Goal: Information Seeking & Learning: Learn about a topic

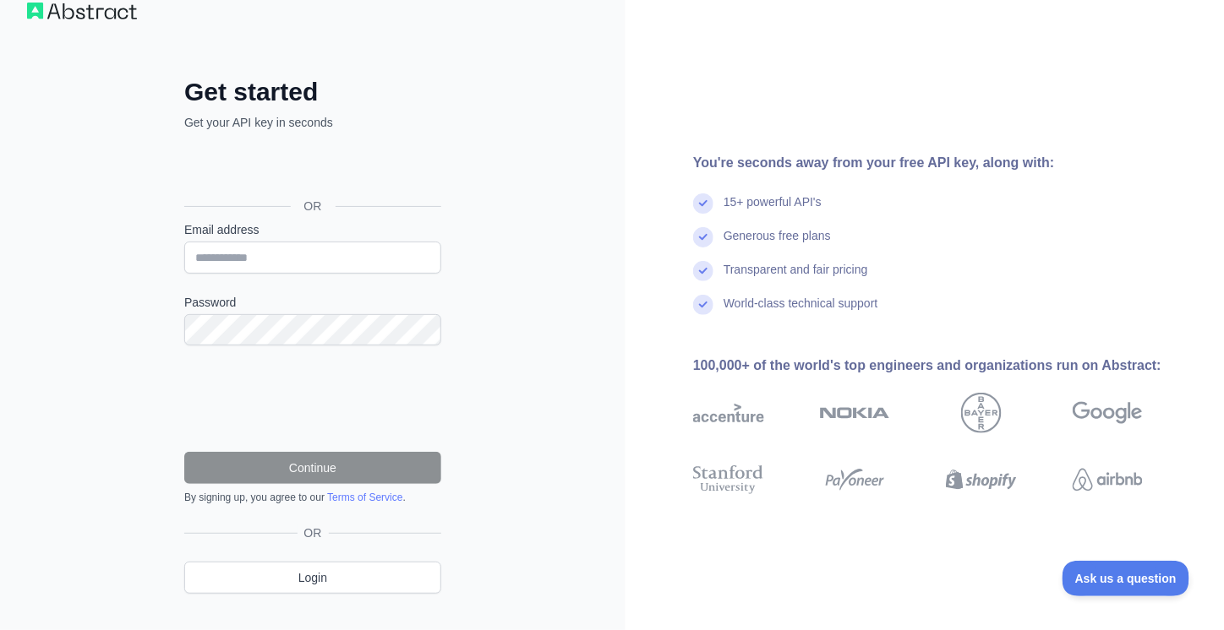
scroll to position [59, 0]
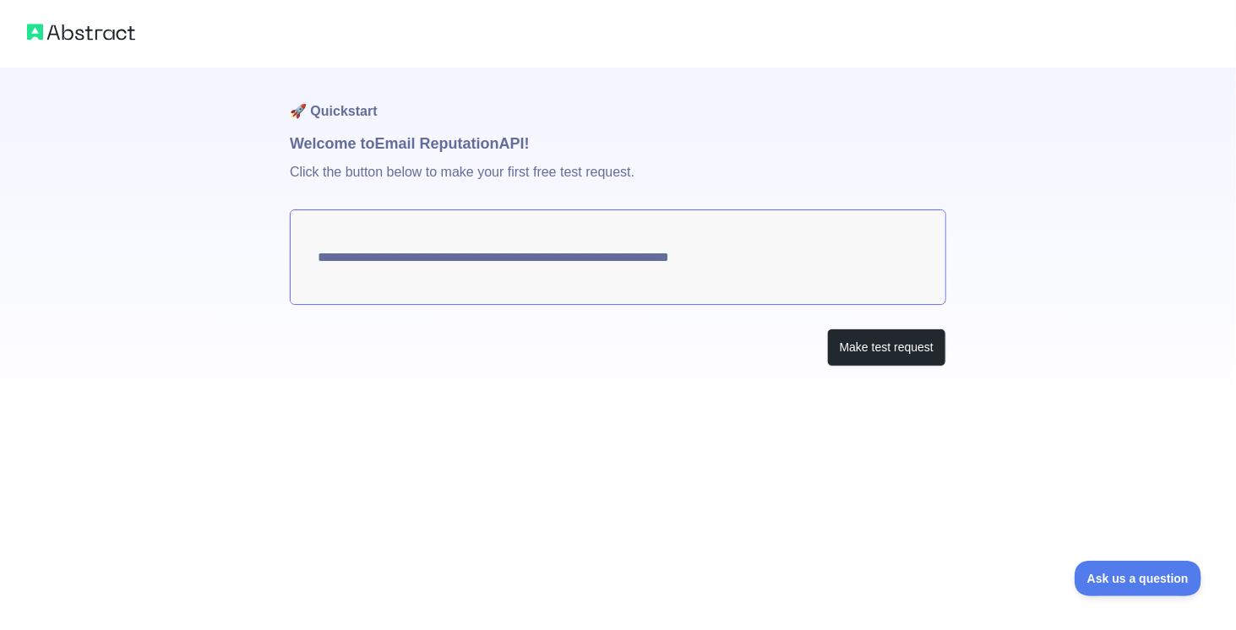
click at [537, 244] on textarea "**********" at bounding box center [618, 257] width 657 height 95
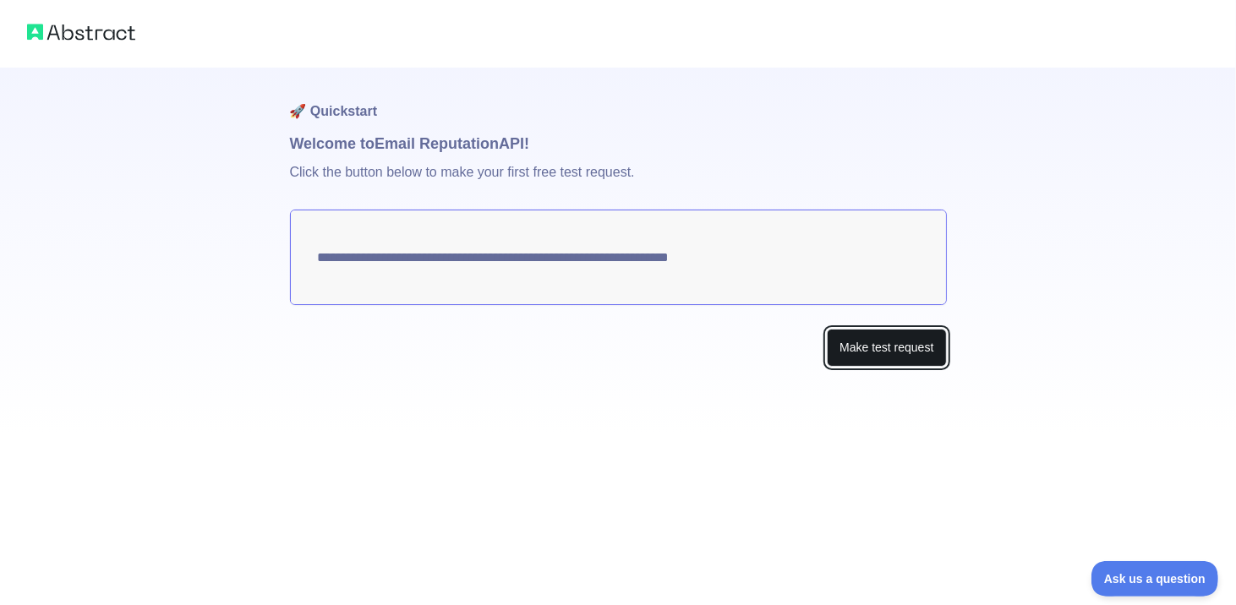
click at [902, 349] on button "Make test request" at bounding box center [886, 348] width 119 height 38
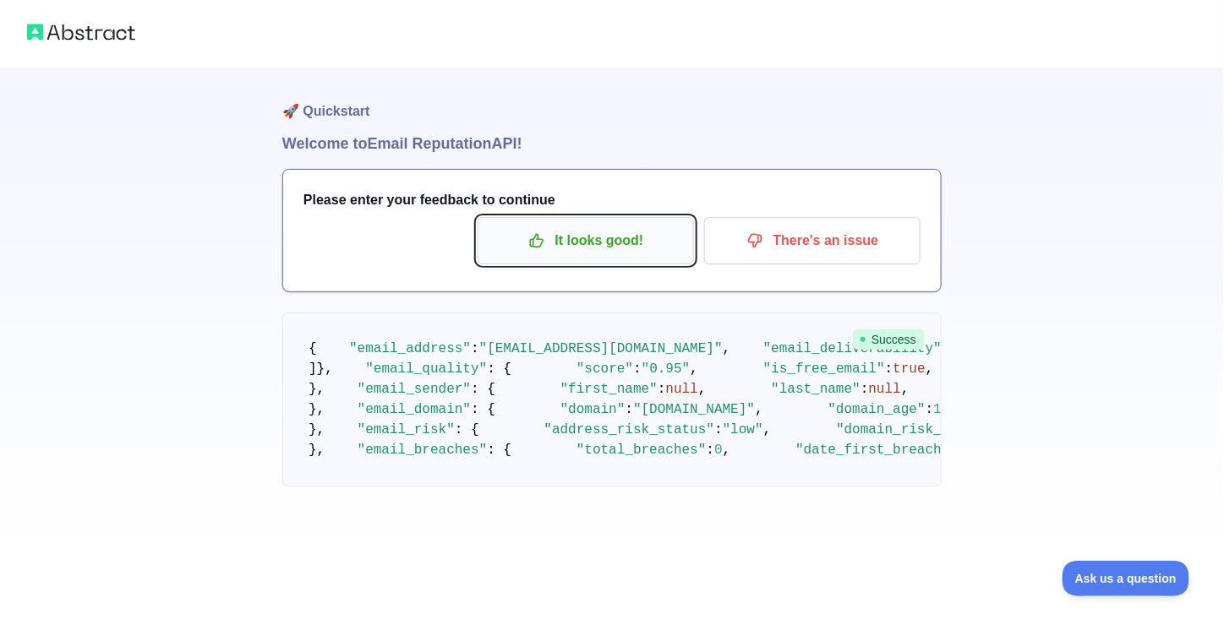
click at [576, 225] on button "It looks good!" at bounding box center [585, 240] width 216 height 47
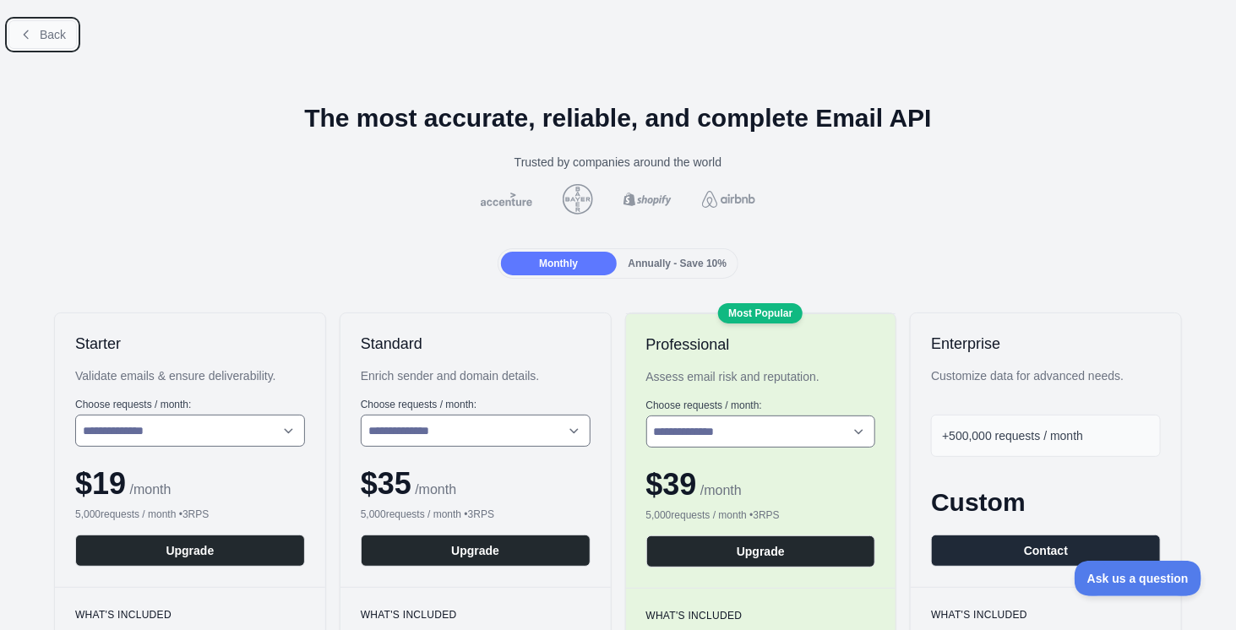
click at [61, 38] on span "Back" at bounding box center [53, 35] width 26 height 14
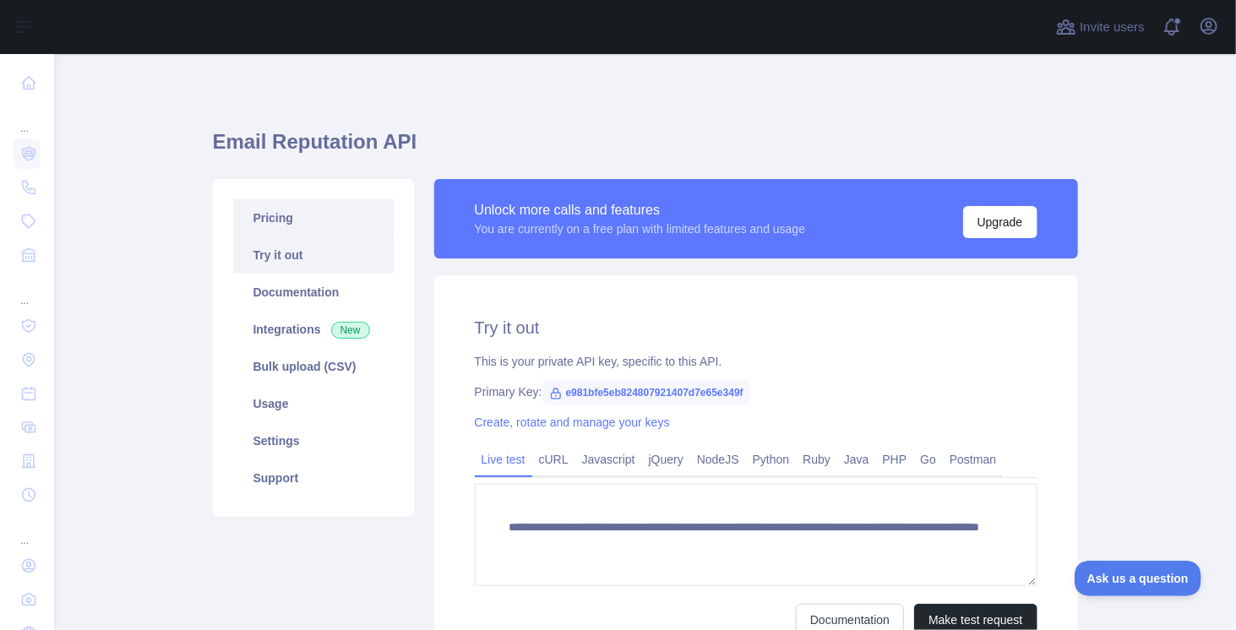
click at [319, 224] on link "Pricing" at bounding box center [313, 217] width 161 height 37
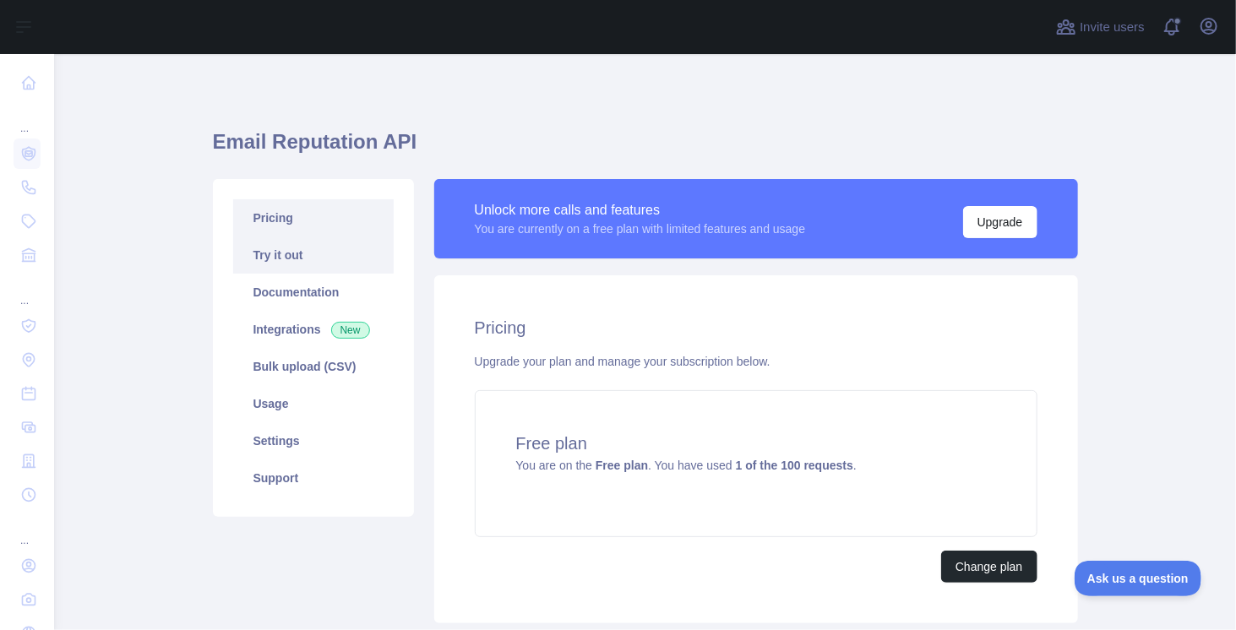
click at [295, 259] on link "Try it out" at bounding box center [313, 255] width 161 height 37
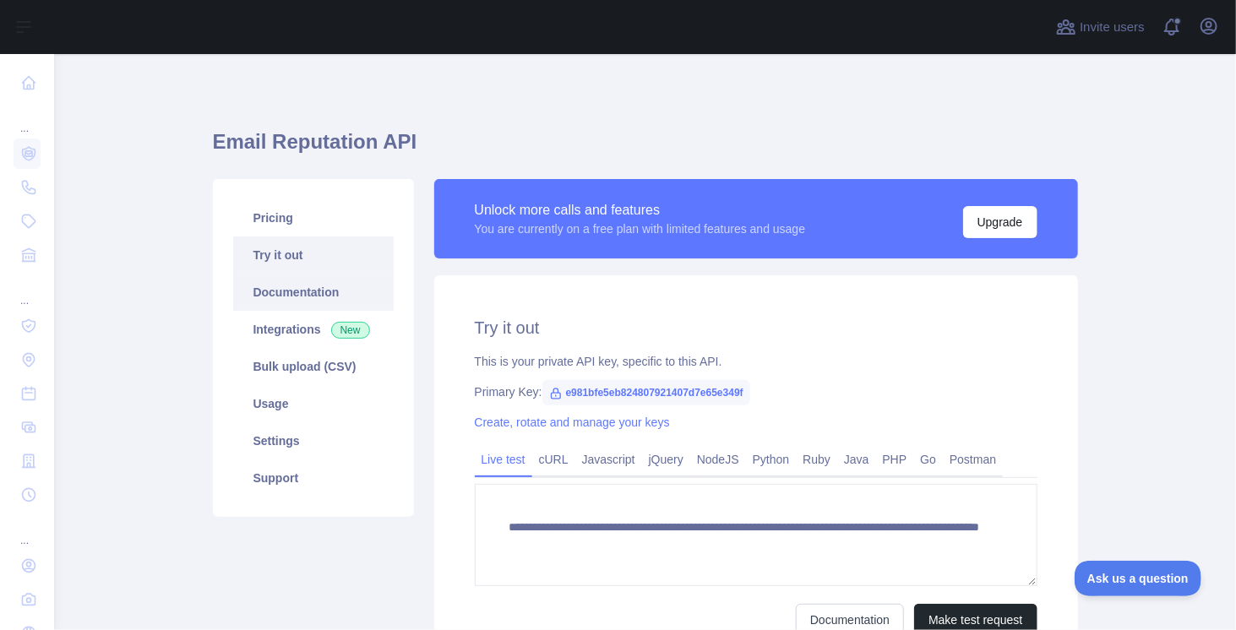
click at [307, 284] on link "Documentation" at bounding box center [313, 292] width 161 height 37
click at [314, 227] on link "Pricing" at bounding box center [313, 217] width 161 height 37
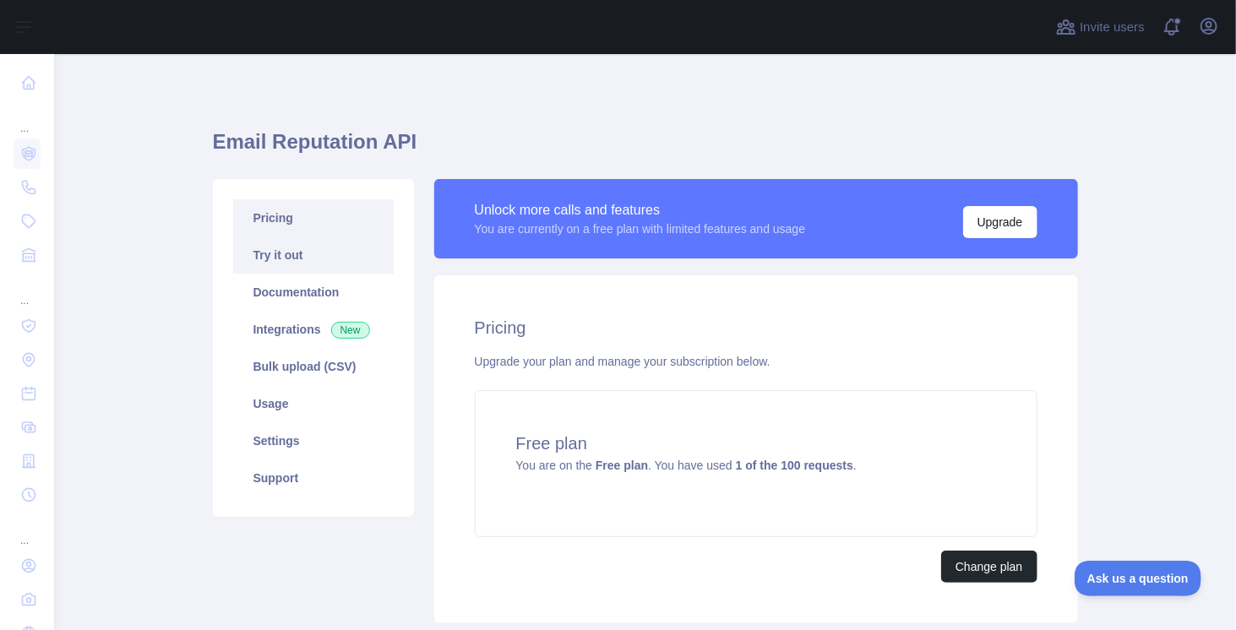
click at [314, 256] on link "Try it out" at bounding box center [313, 255] width 161 height 37
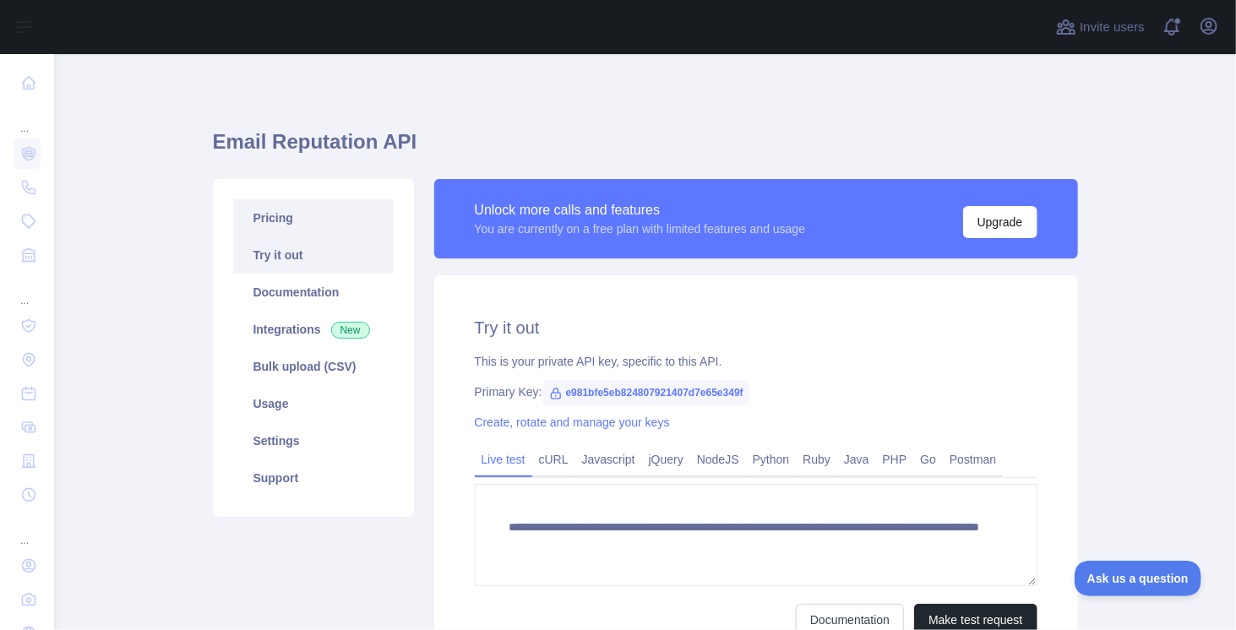
click at [319, 221] on link "Pricing" at bounding box center [313, 217] width 161 height 37
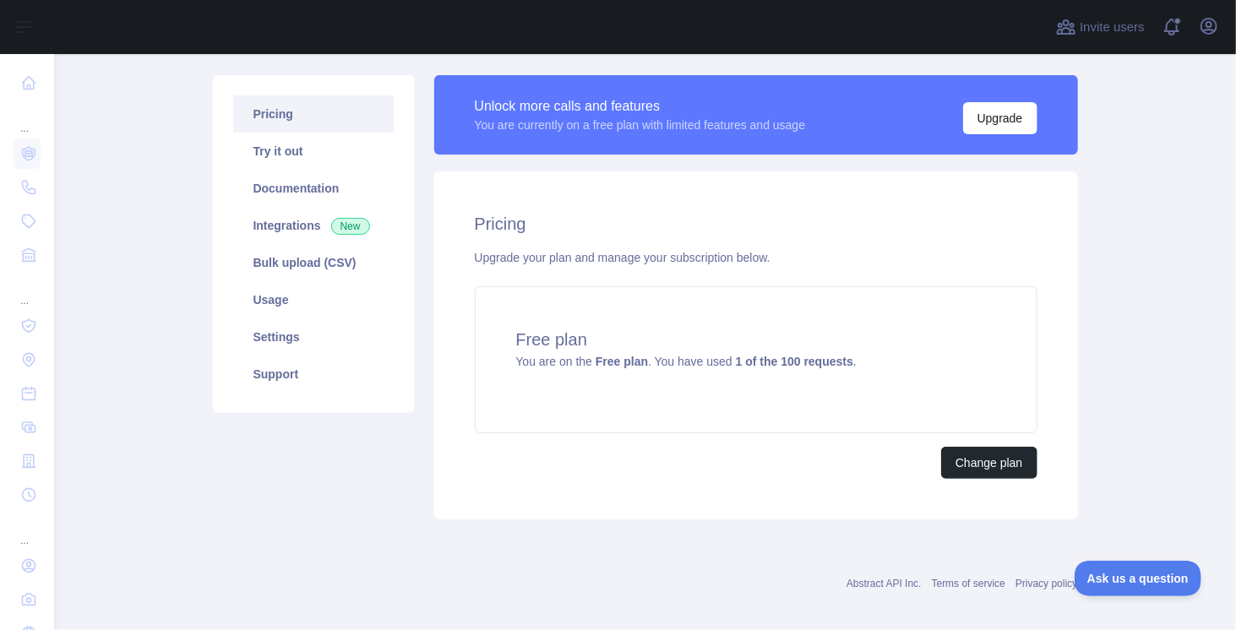
scroll to position [116, 0]
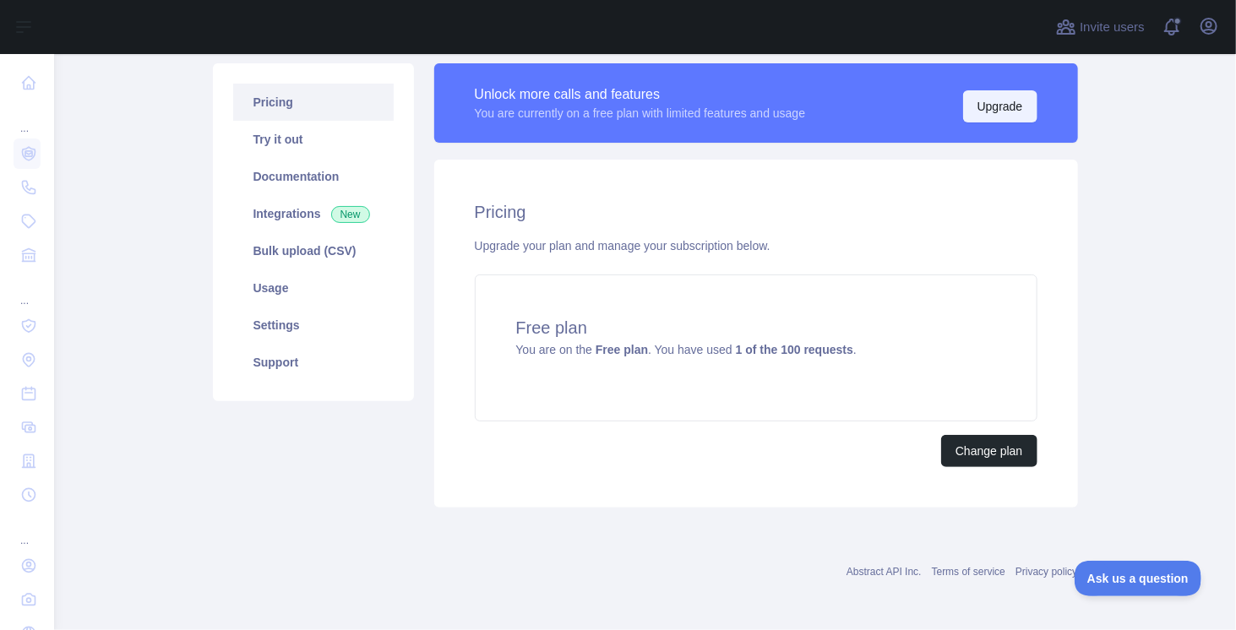
click at [1001, 106] on button "Upgrade" at bounding box center [1000, 106] width 74 height 32
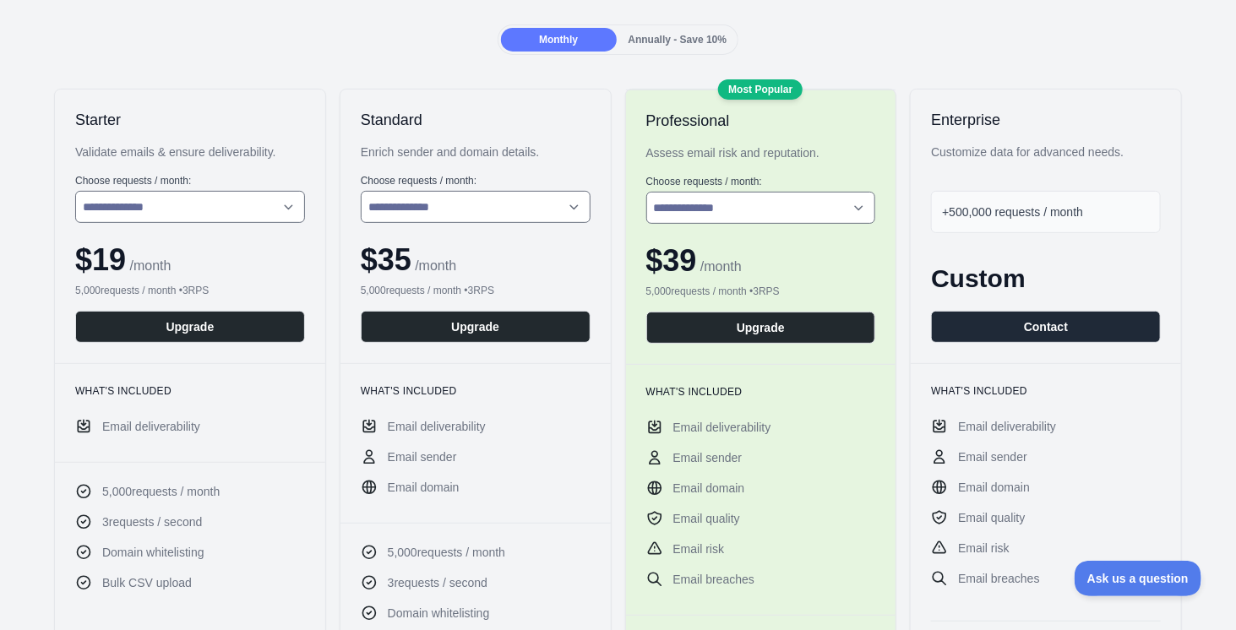
scroll to position [254, 0]
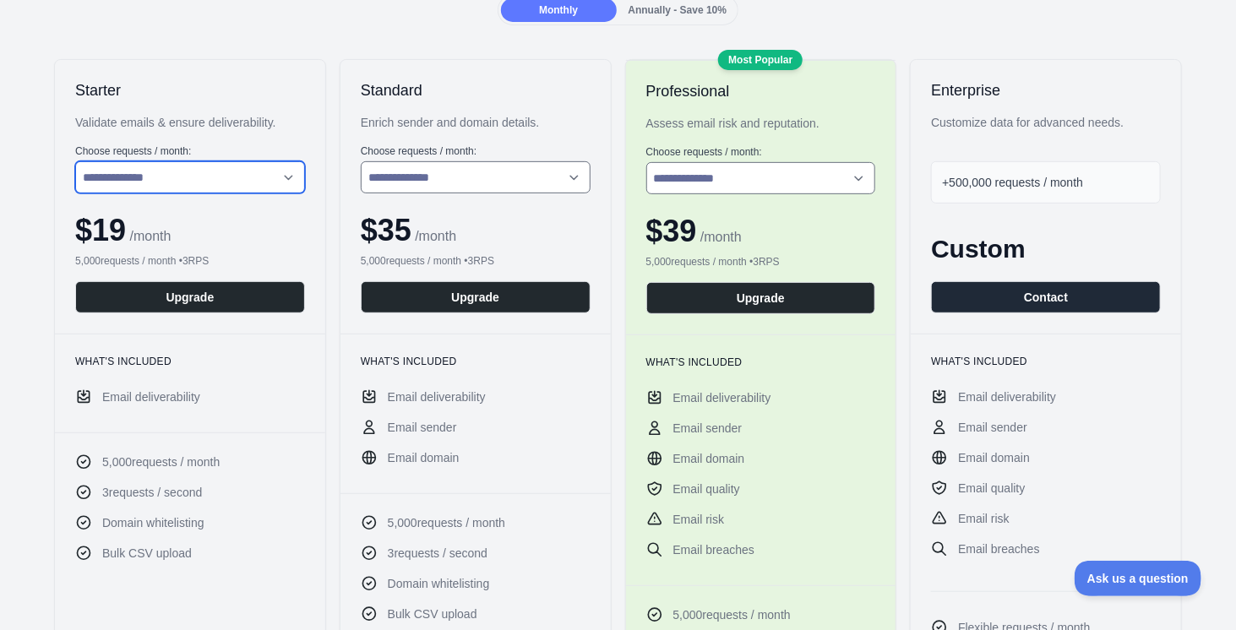
click at [257, 177] on select "**********" at bounding box center [190, 177] width 230 height 32
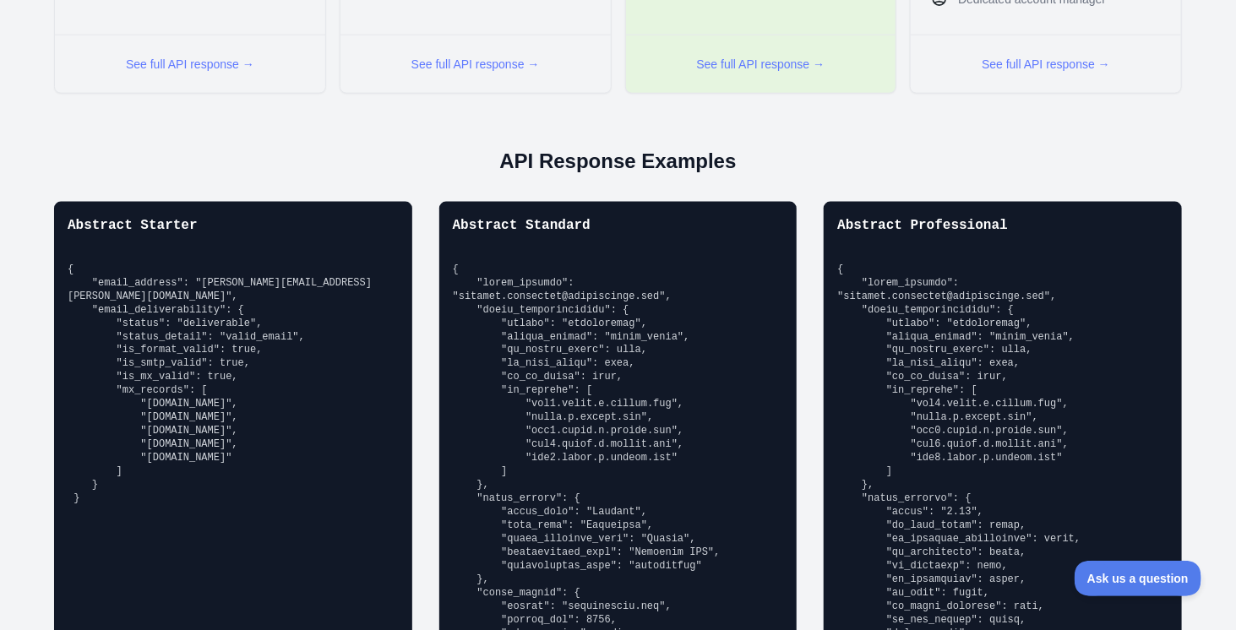
scroll to position [1099, 0]
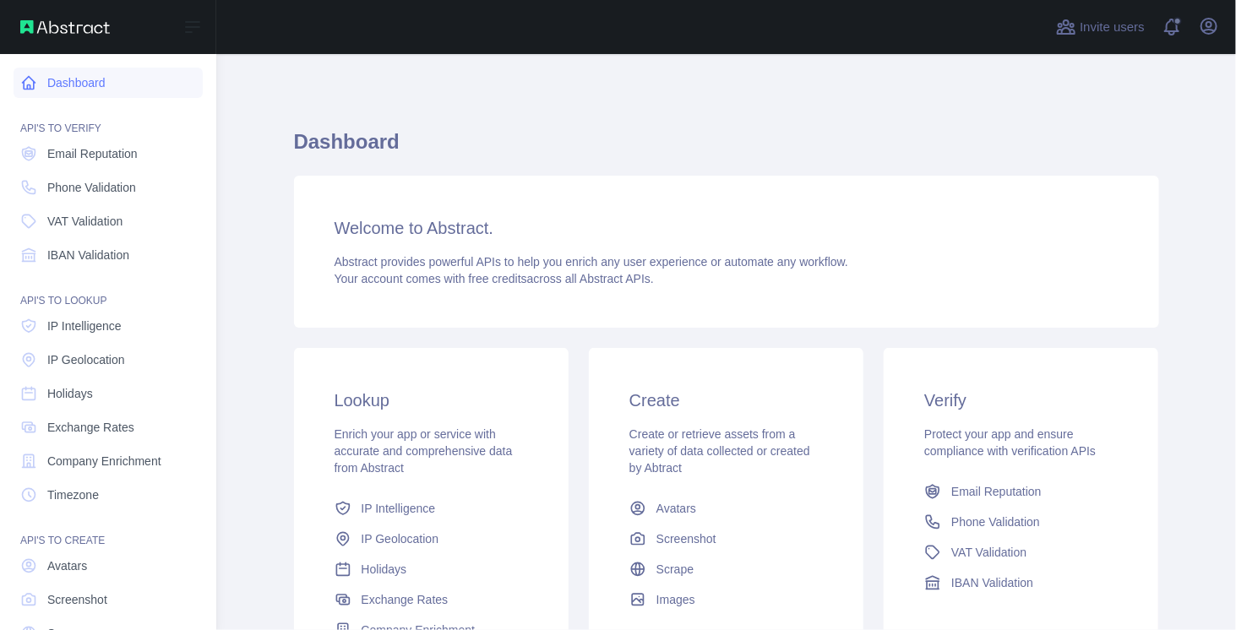
click at [78, 89] on link "Dashboard" at bounding box center [108, 83] width 189 height 30
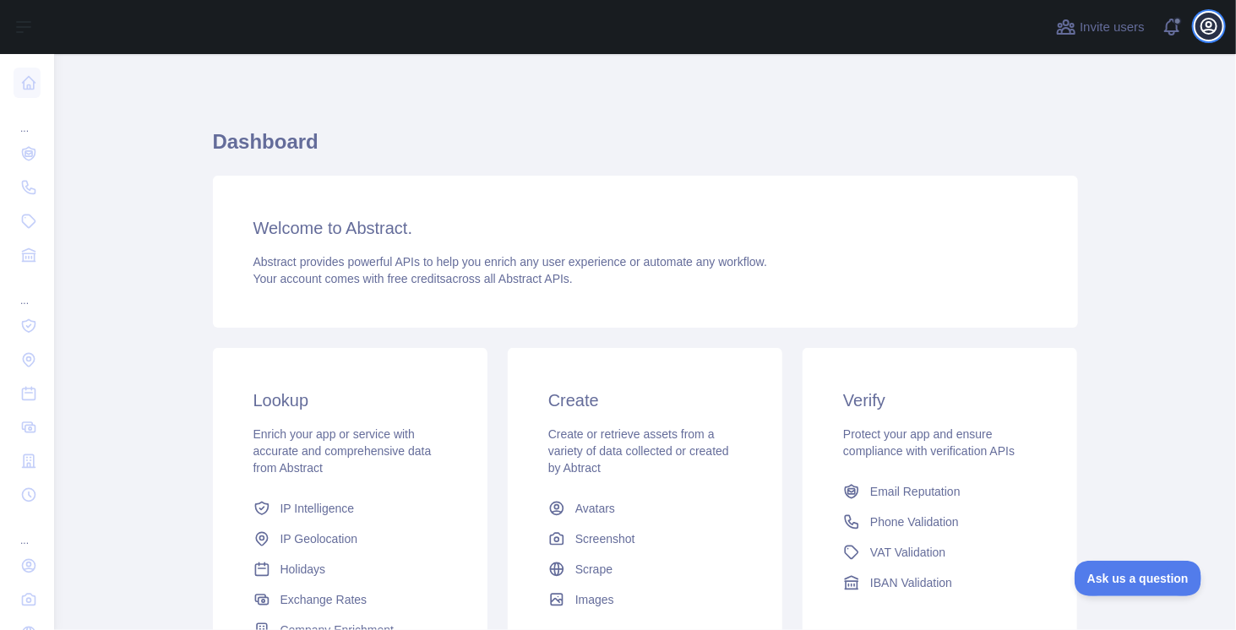
click at [1215, 26] on icon "button" at bounding box center [1209, 26] width 20 height 20
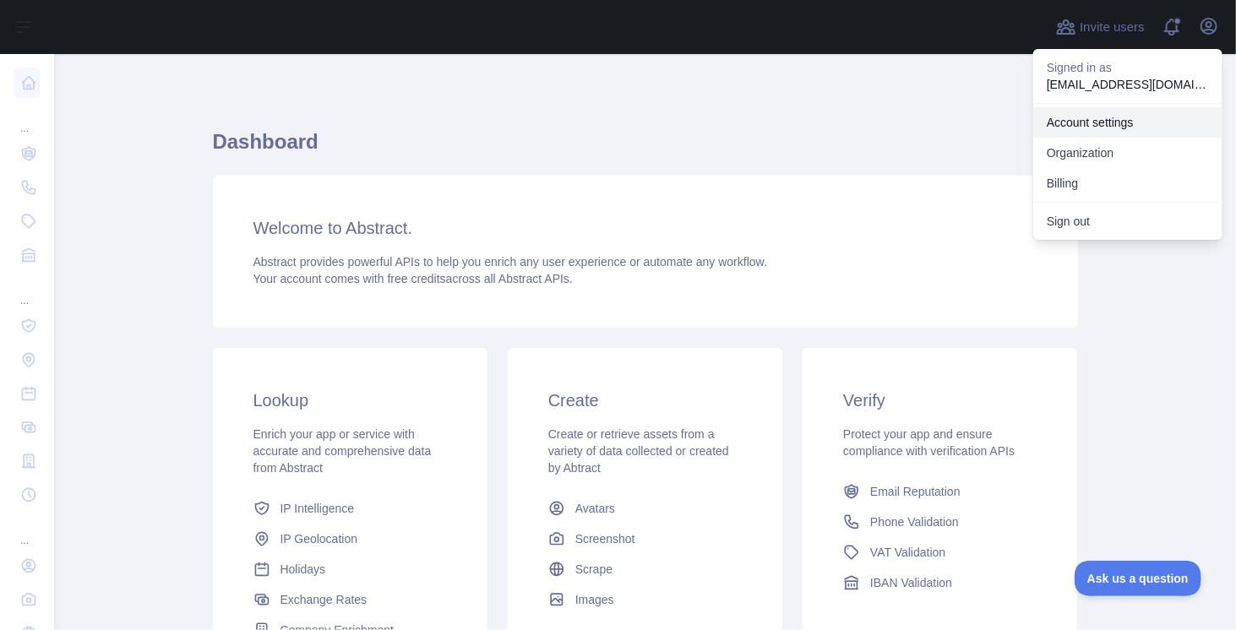
click at [1095, 121] on link "Account settings" at bounding box center [1128, 122] width 189 height 30
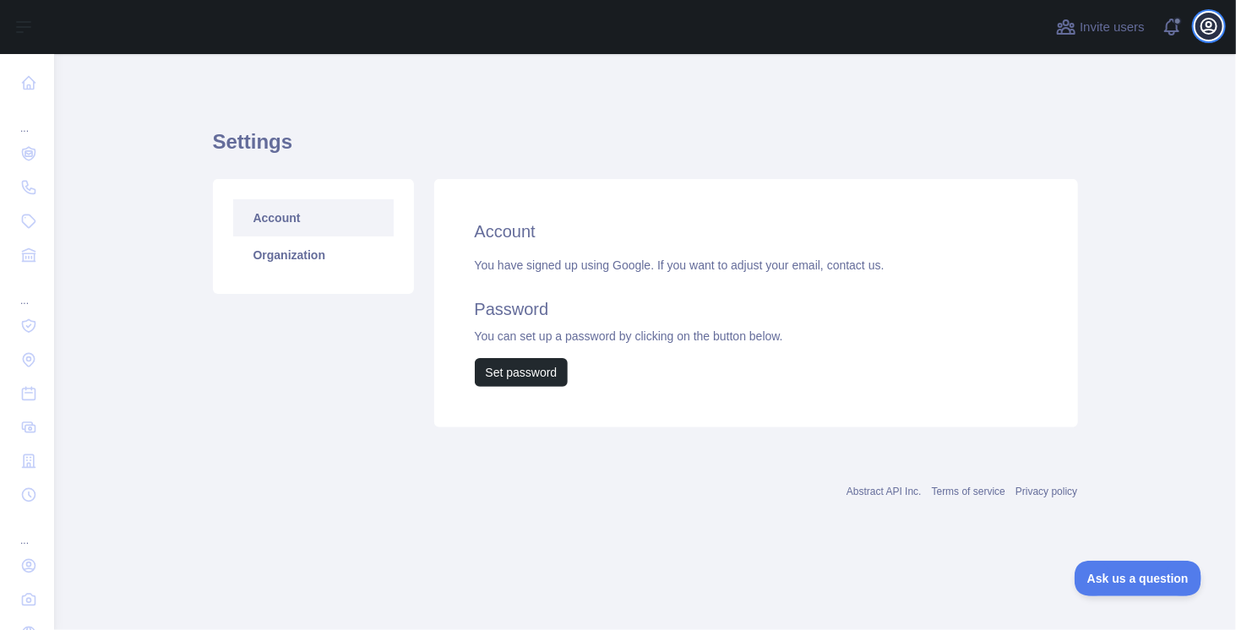
click at [1217, 25] on icon "button" at bounding box center [1209, 26] width 15 height 15
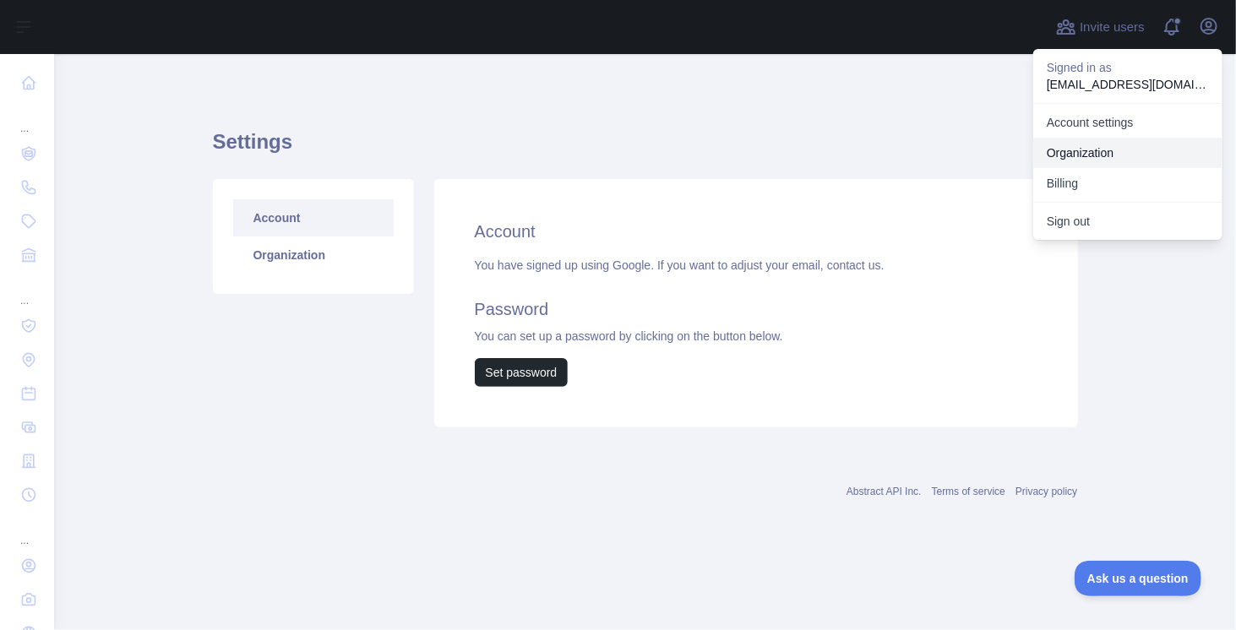
click at [1073, 160] on link "Organization" at bounding box center [1128, 153] width 189 height 30
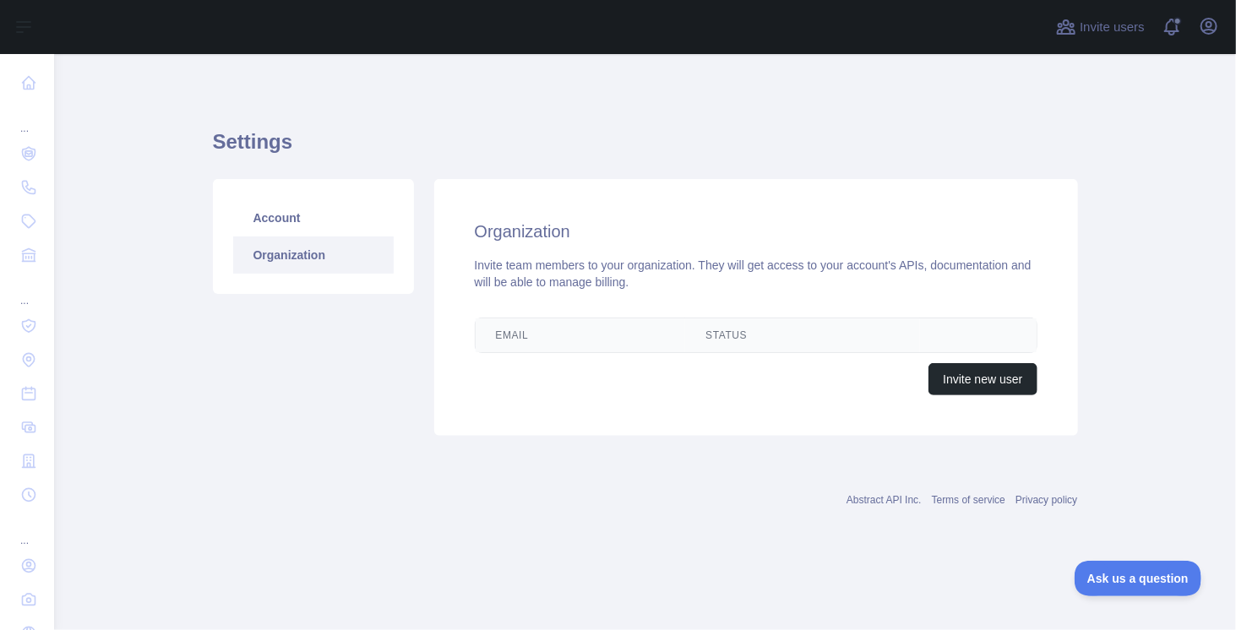
click at [1214, 43] on div "Invite users View notifications Open user menu" at bounding box center [1138, 27] width 170 height 54
click at [1209, 30] on icon "button" at bounding box center [1209, 26] width 20 height 20
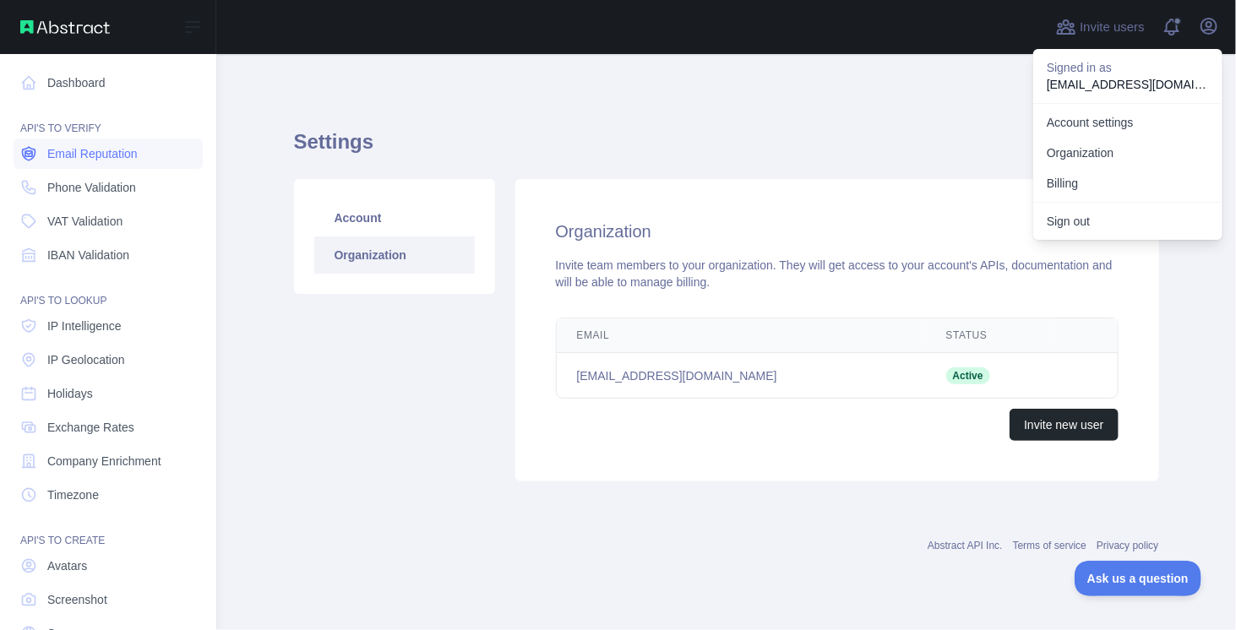
click at [88, 148] on span "Email Reputation" at bounding box center [92, 153] width 90 height 17
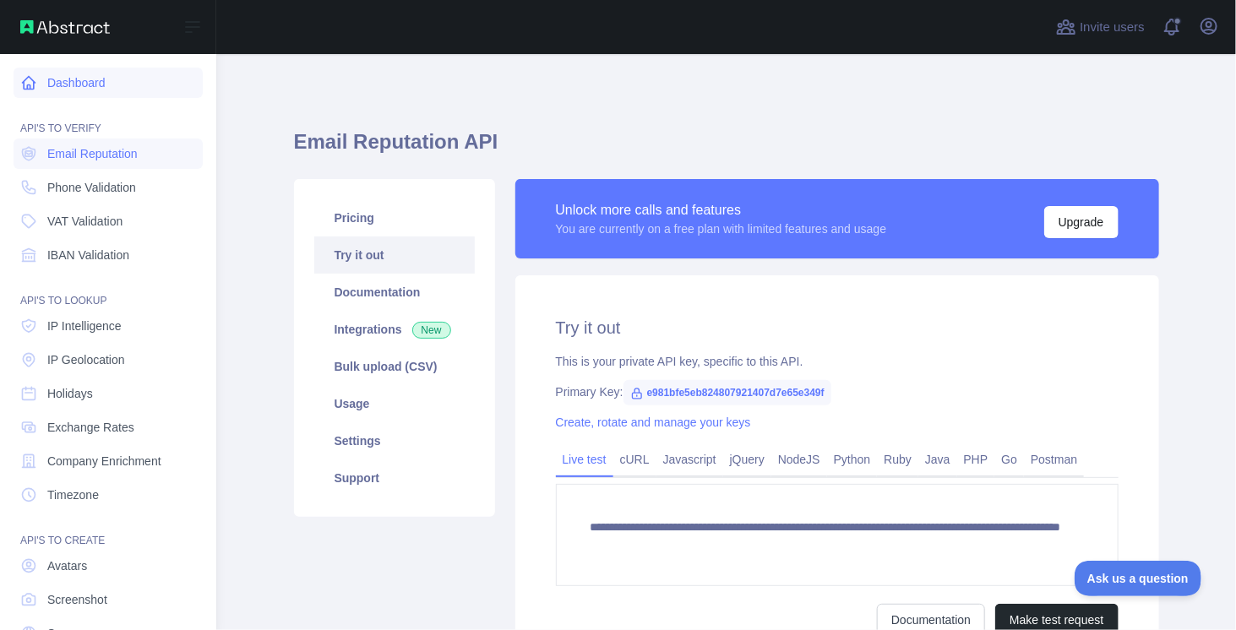
click at [112, 82] on link "Dashboard" at bounding box center [108, 83] width 189 height 30
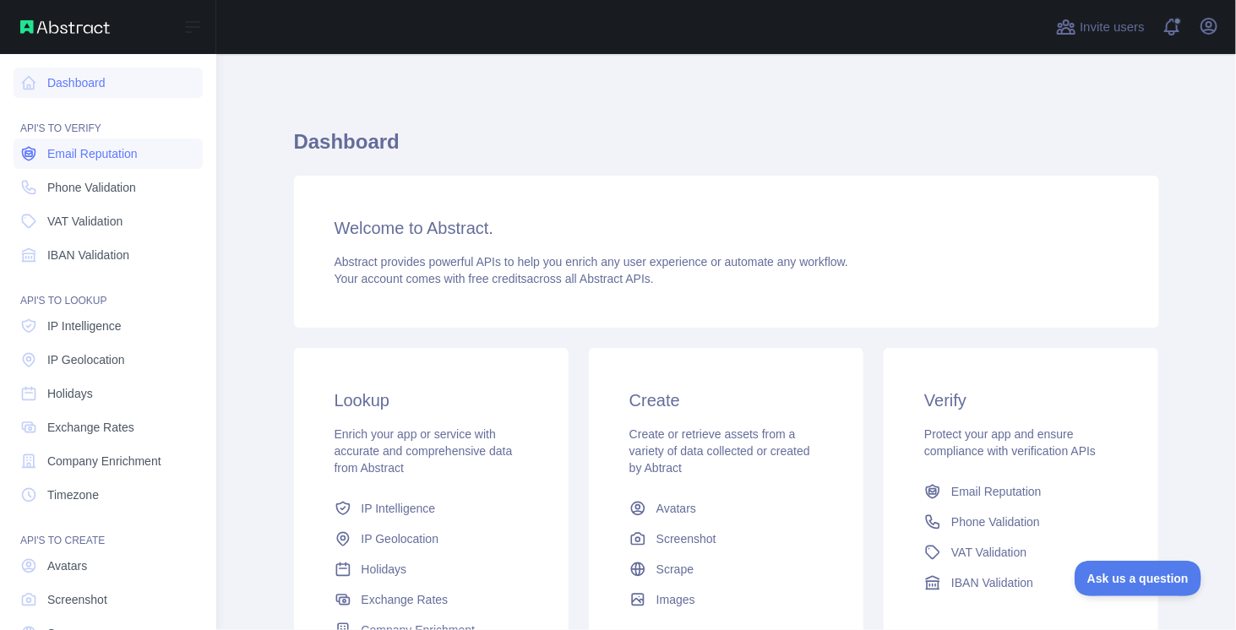
click at [64, 147] on span "Email Reputation" at bounding box center [92, 153] width 90 height 17
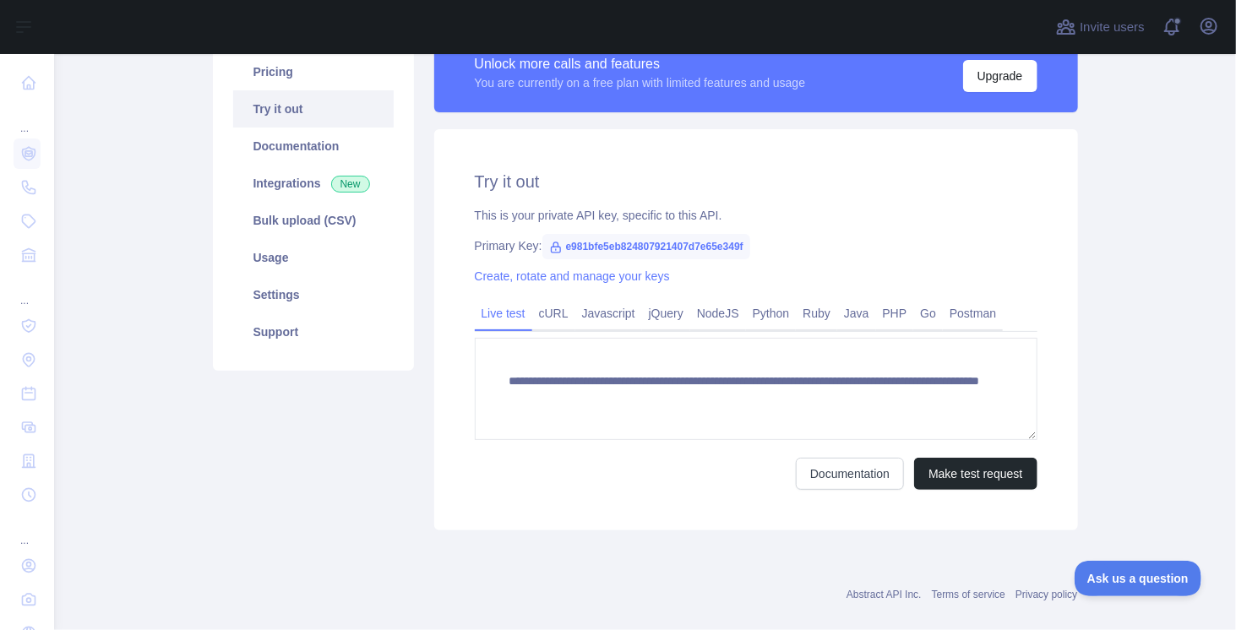
scroll to position [170, 0]
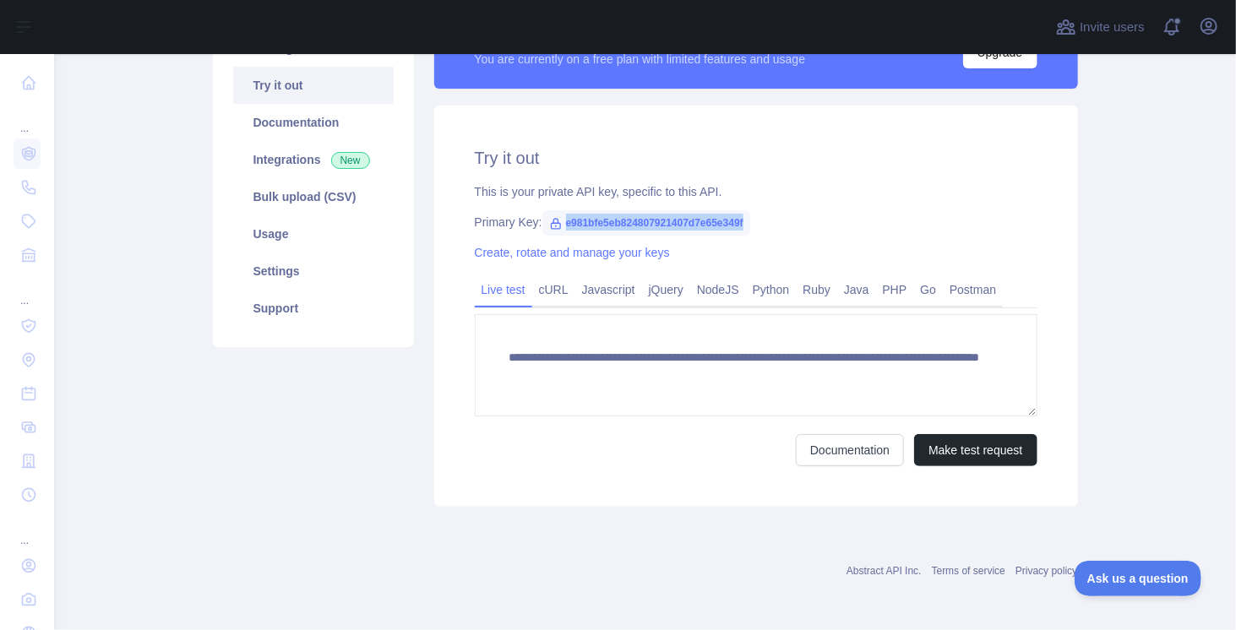
drag, startPoint x: 745, startPoint y: 224, endPoint x: 559, endPoint y: 227, distance: 186.8
click at [559, 227] on div "Primary Key: e981bfe5eb824807921407d7e65e349f" at bounding box center [756, 222] width 563 height 17
copy span "e981bfe5eb824807921407d7e65e349f"
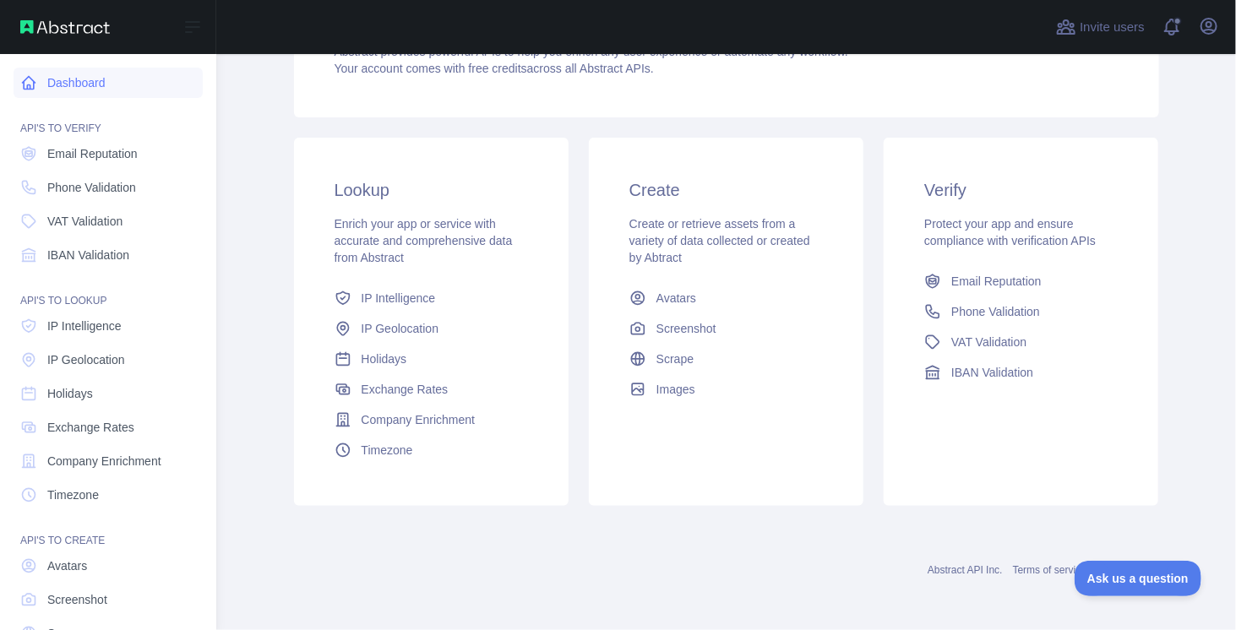
click at [113, 83] on link "Dashboard" at bounding box center [108, 83] width 189 height 30
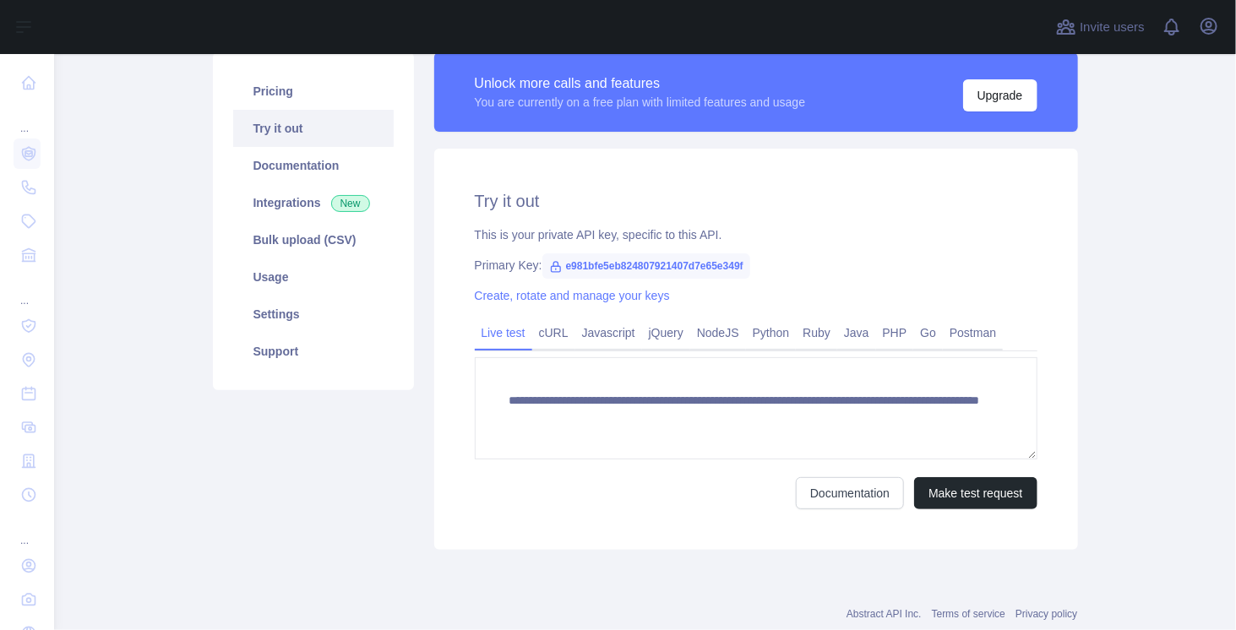
scroll to position [169, 0]
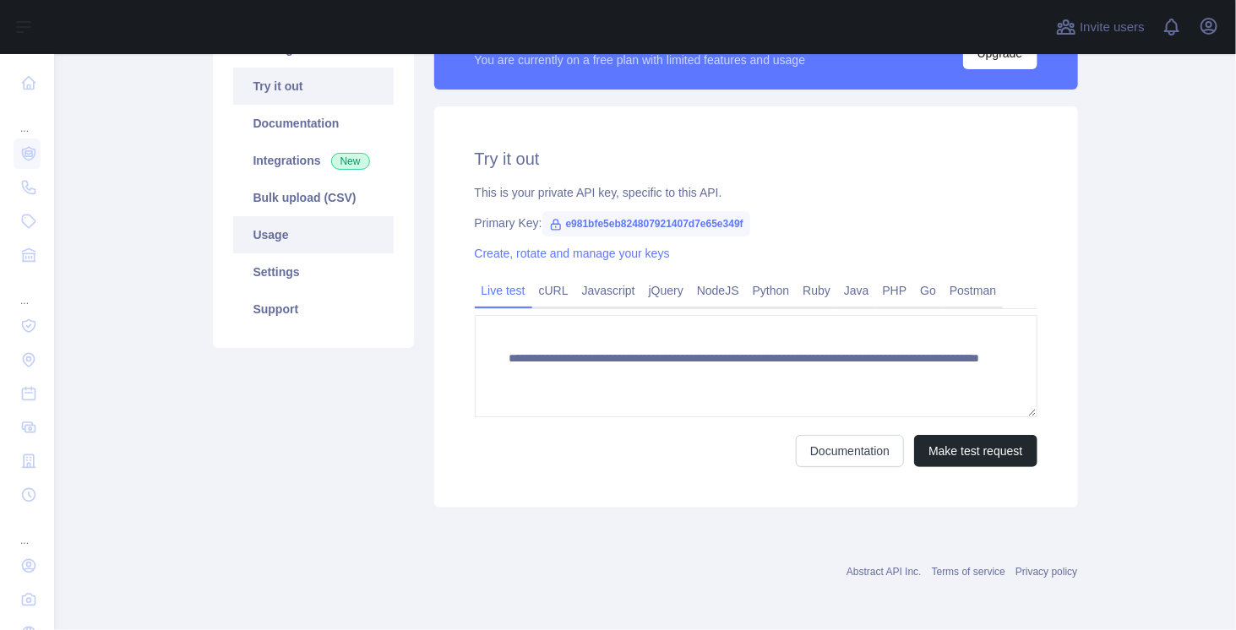
click at [305, 237] on link "Usage" at bounding box center [313, 234] width 161 height 37
